Goal: Check status: Check status

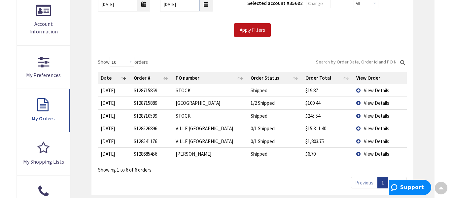
scroll to position [163, 0]
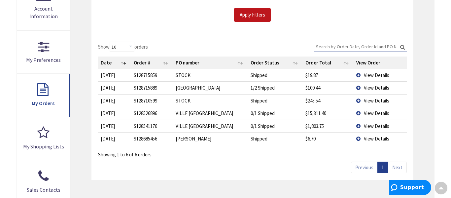
click at [360, 86] on td "View Details" at bounding box center [380, 87] width 53 height 13
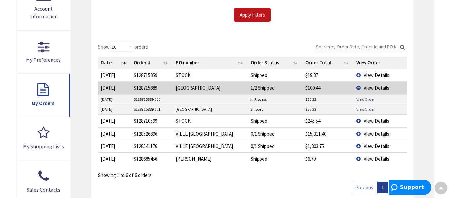
click at [363, 108] on link "View Order" at bounding box center [366, 109] width 19 height 6
click at [361, 158] on td "View Details" at bounding box center [380, 158] width 53 height 13
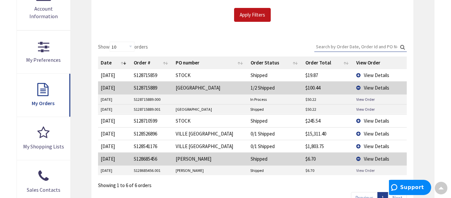
click at [372, 173] on link "View Order" at bounding box center [366, 171] width 19 height 6
click at [370, 146] on span "View Details" at bounding box center [376, 146] width 25 height 6
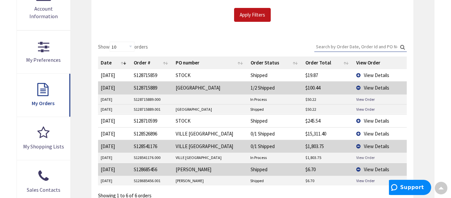
click at [364, 157] on link "View Order" at bounding box center [366, 158] width 19 height 6
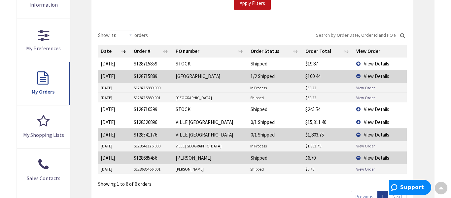
scroll to position [108, 0]
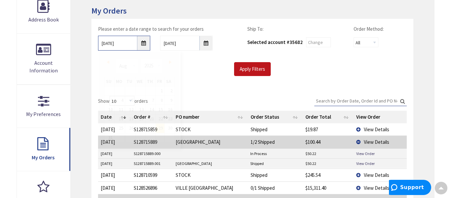
click at [144, 45] on input "8/29/2025" at bounding box center [124, 43] width 53 height 15
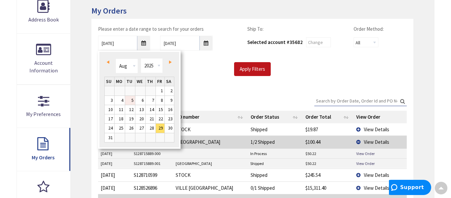
click at [134, 104] on link "5" at bounding box center [130, 100] width 10 height 9
type input "08/05/2025"
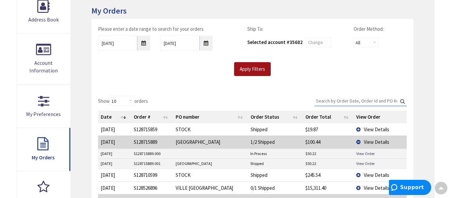
click at [261, 69] on input "Apply Filters" at bounding box center [252, 69] width 37 height 14
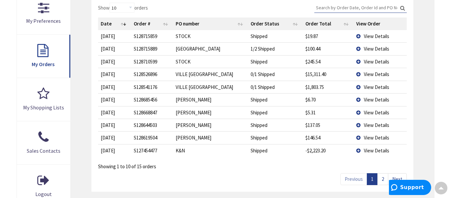
scroll to position [217, 0]
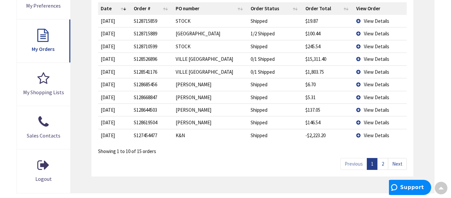
click at [365, 124] on span "View Details" at bounding box center [376, 122] width 25 height 6
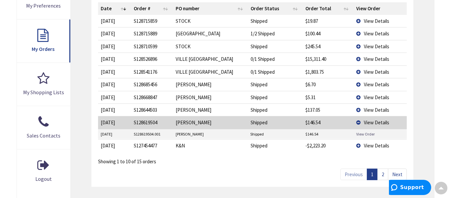
click at [362, 134] on link "View Order" at bounding box center [366, 134] width 19 height 6
click at [377, 111] on span "View Details" at bounding box center [376, 110] width 25 height 6
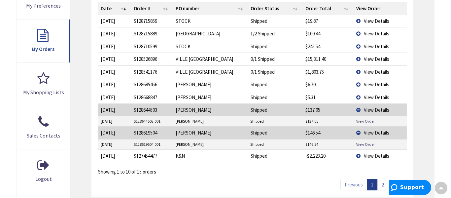
click at [370, 122] on link "View Order" at bounding box center [366, 121] width 19 height 6
click at [365, 45] on span "View Details" at bounding box center [376, 46] width 25 height 6
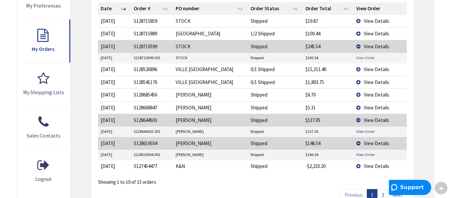
click at [366, 57] on link "View Order" at bounding box center [366, 58] width 19 height 6
click at [364, 20] on span "View Details" at bounding box center [376, 21] width 25 height 6
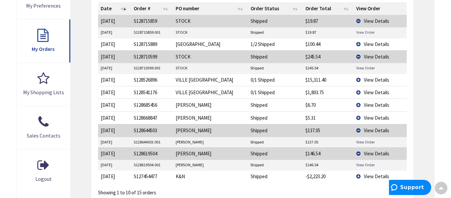
click at [361, 31] on link "View Order" at bounding box center [366, 32] width 19 height 6
click at [360, 67] on link "View Order" at bounding box center [366, 68] width 19 height 6
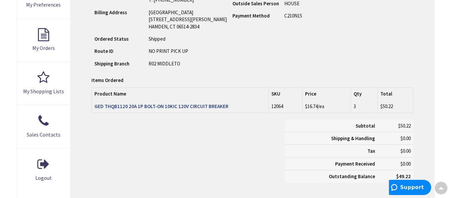
scroll to position [218, 0]
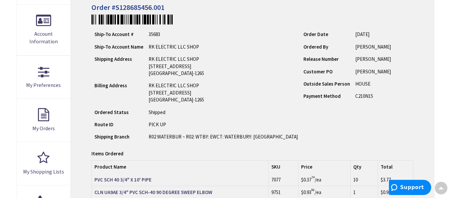
scroll to position [163, 0]
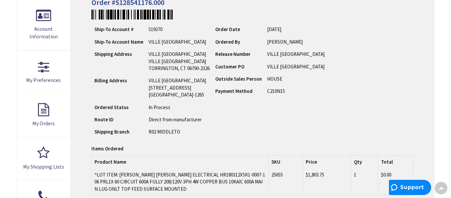
scroll to position [164, 0]
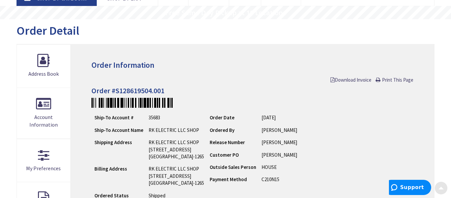
scroll to position [163, 0]
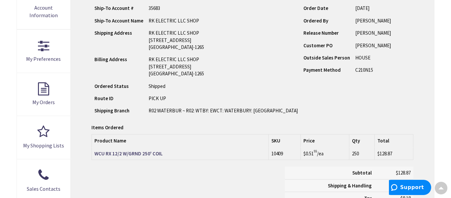
scroll to position [164, 0]
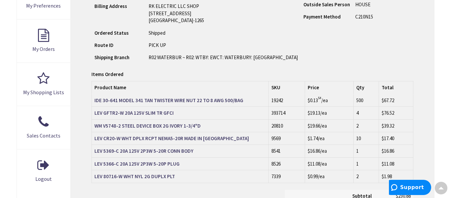
scroll to position [218, 0]
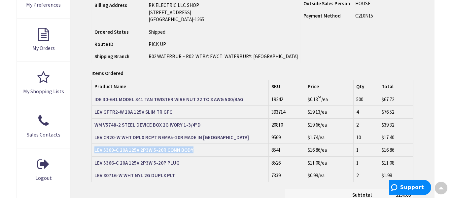
drag, startPoint x: 93, startPoint y: 150, endPoint x: 192, endPoint y: 148, distance: 98.5
click at [192, 148] on td "LEV 5369-C 20A 125V 2P3W 5-20R CONN BODY" at bounding box center [180, 150] width 177 height 13
copy strong "LEV 5369-C 20A 125V 2P3W 5-20R CONN BODY"
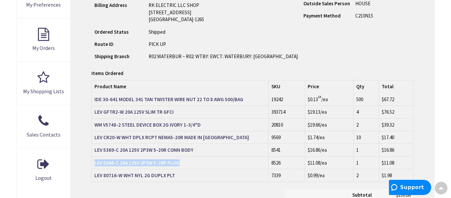
drag, startPoint x: 182, startPoint y: 163, endPoint x: 92, endPoint y: 163, distance: 89.9
click at [92, 163] on td "LEV 5366-C 20A 125V 2P3W 5-20P PLUG" at bounding box center [180, 162] width 177 height 13
copy strong "LEV 5366-C 20A 125V 2P3W 5-20P PLUG"
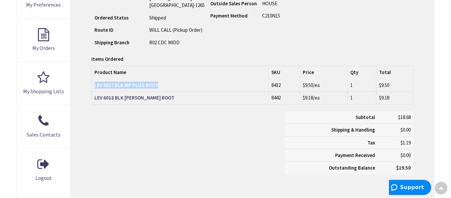
drag, startPoint x: 136, startPoint y: 94, endPoint x: 94, endPoint y: 84, distance: 43.0
click at [94, 84] on td "LEV 6017 BLK WP PLUG BOOT" at bounding box center [180, 85] width 177 height 13
copy strong "LEV 6017 BLK WP PLUG BOOT"
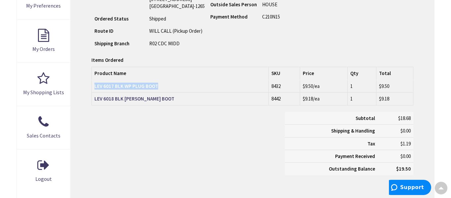
scroll to position [218, 0]
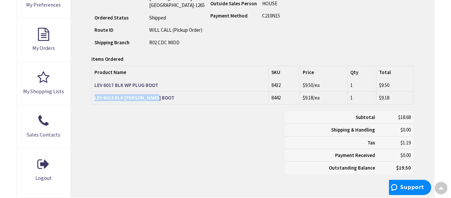
drag, startPoint x: 173, startPoint y: 99, endPoint x: 93, endPoint y: 101, distance: 80.3
click at [93, 101] on td "LEV 6018 BLK WP CONN BOOT" at bounding box center [180, 98] width 177 height 13
copy strong "LEV 6018 BLK WP CONN BOOT"
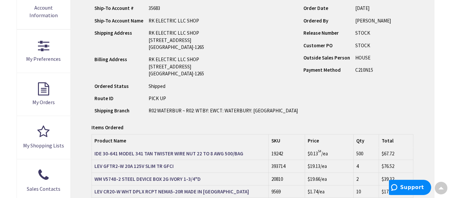
scroll to position [217, 0]
